Goal: Transaction & Acquisition: Download file/media

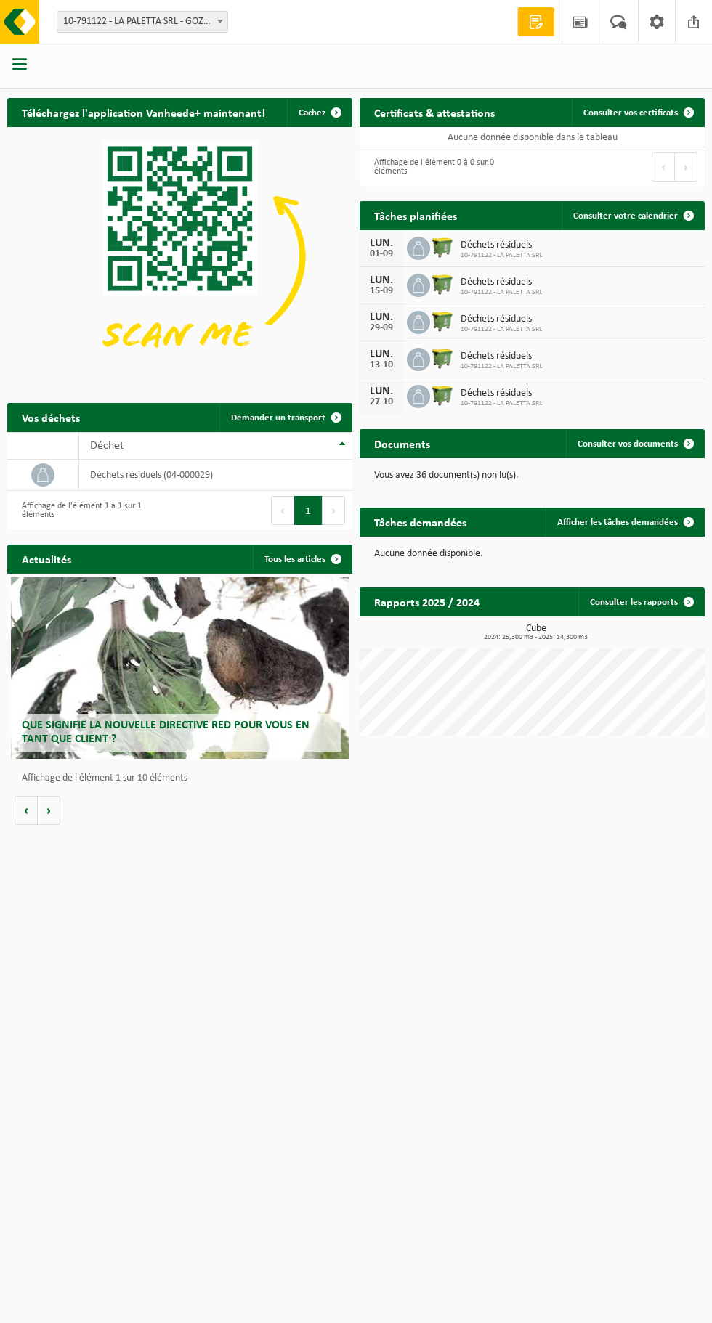
click at [23, 64] on span "button" at bounding box center [19, 64] width 15 height 15
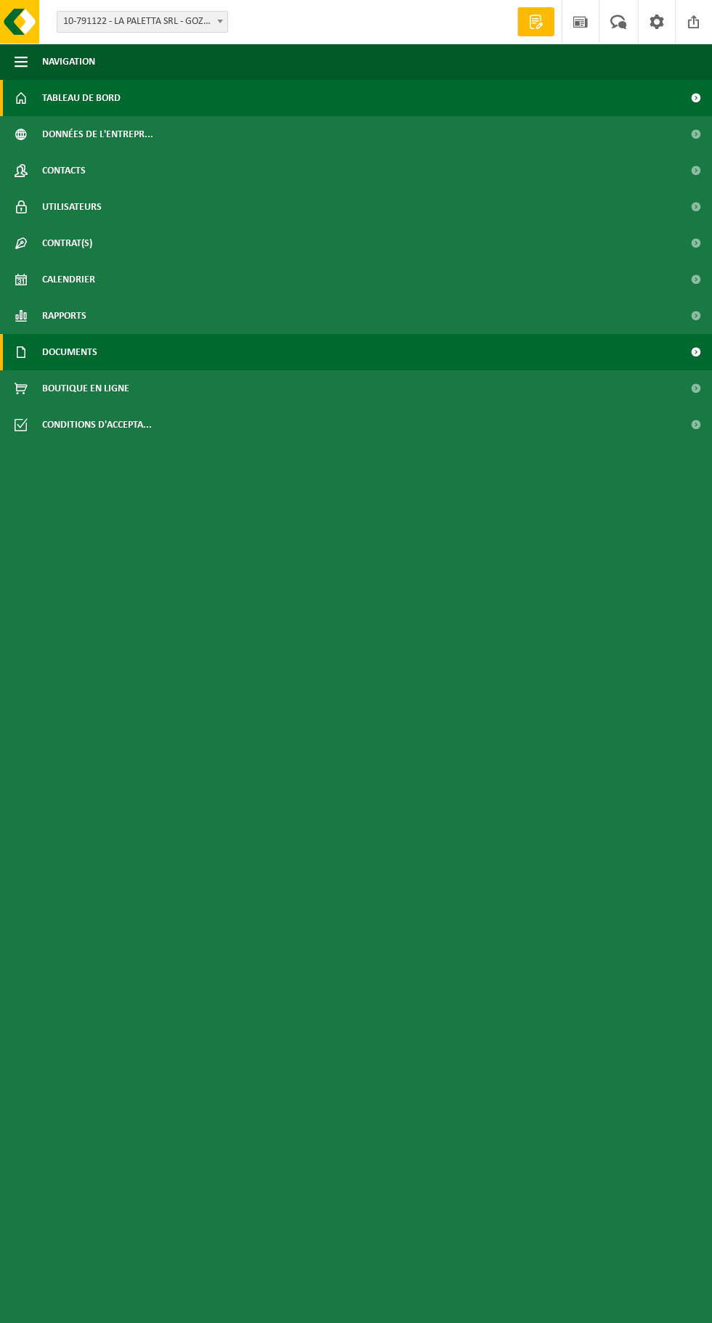
click at [106, 348] on link "Documents" at bounding box center [356, 352] width 712 height 36
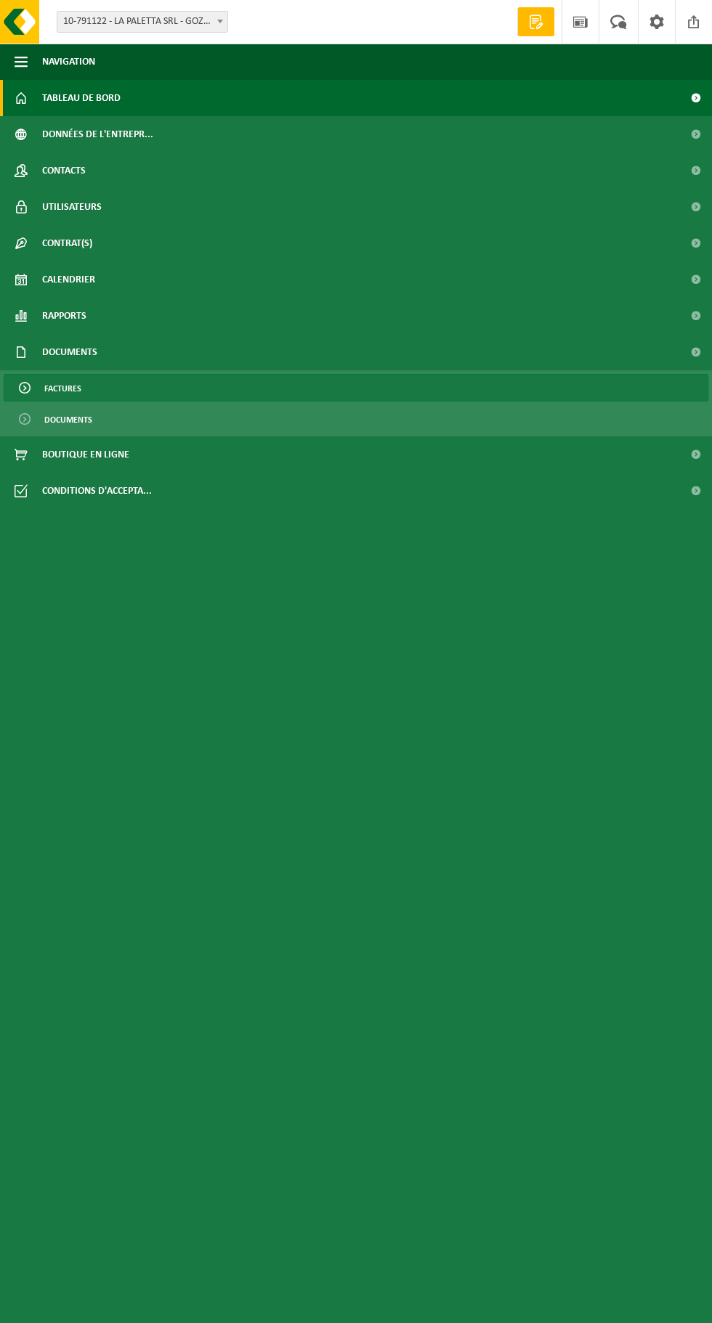
click at [72, 388] on span "Factures" at bounding box center [62, 389] width 37 height 28
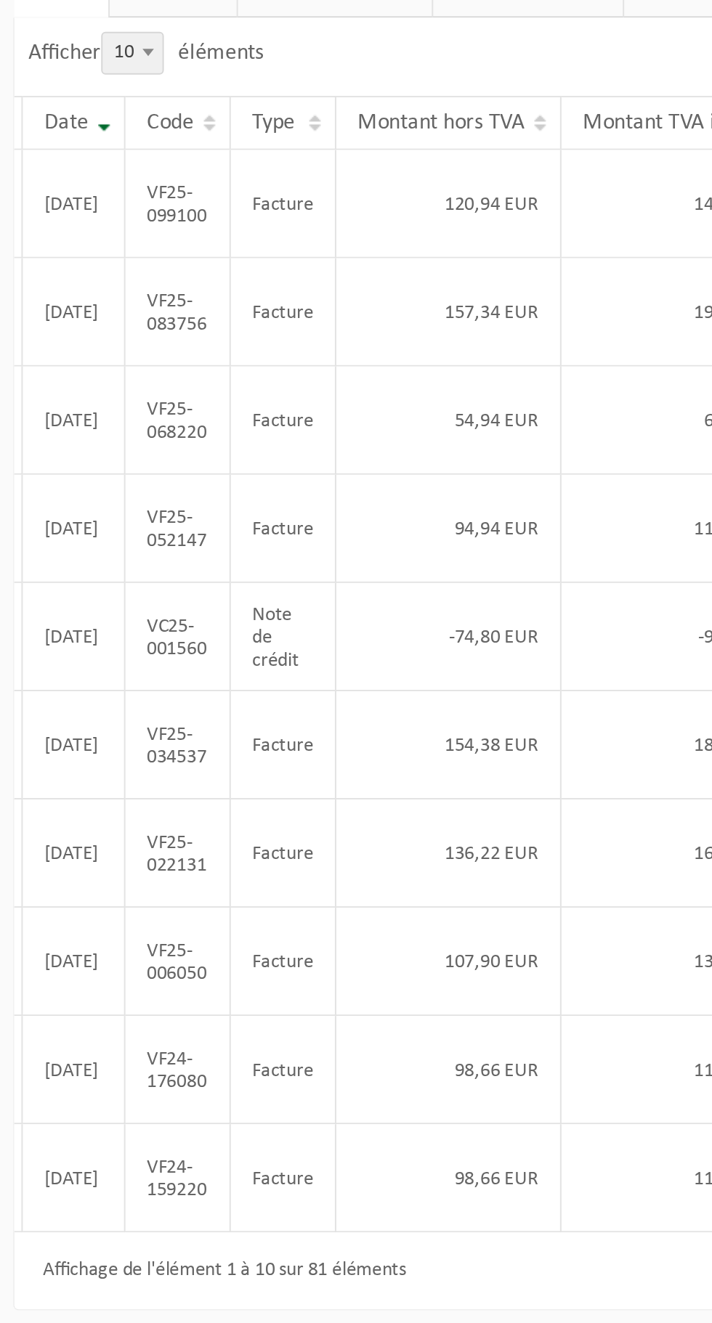
scroll to position [0, 92]
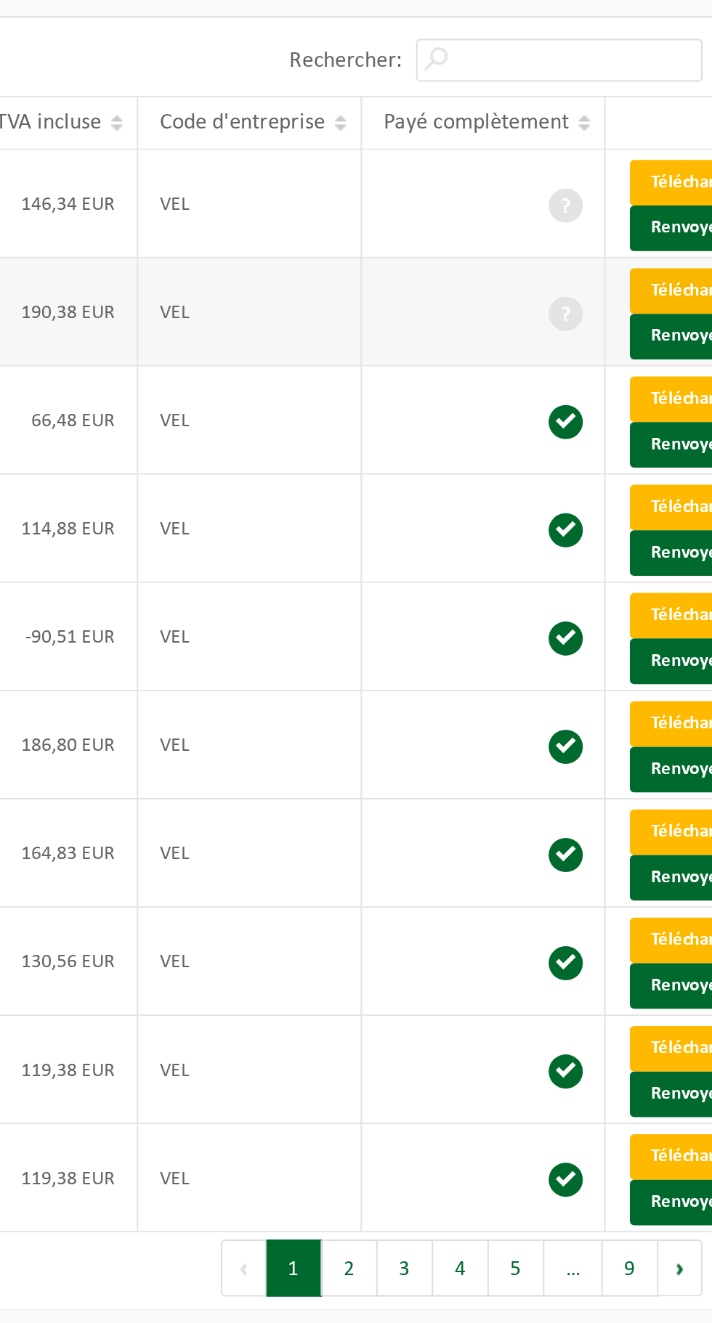
click at [660, 302] on link "Télécharger" at bounding box center [698, 292] width 77 height 23
